Goal: Find specific page/section: Find specific page/section

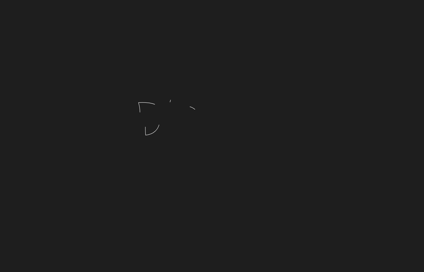
scroll to position [3158, 0]
